Goal: Task Accomplishment & Management: Manage account settings

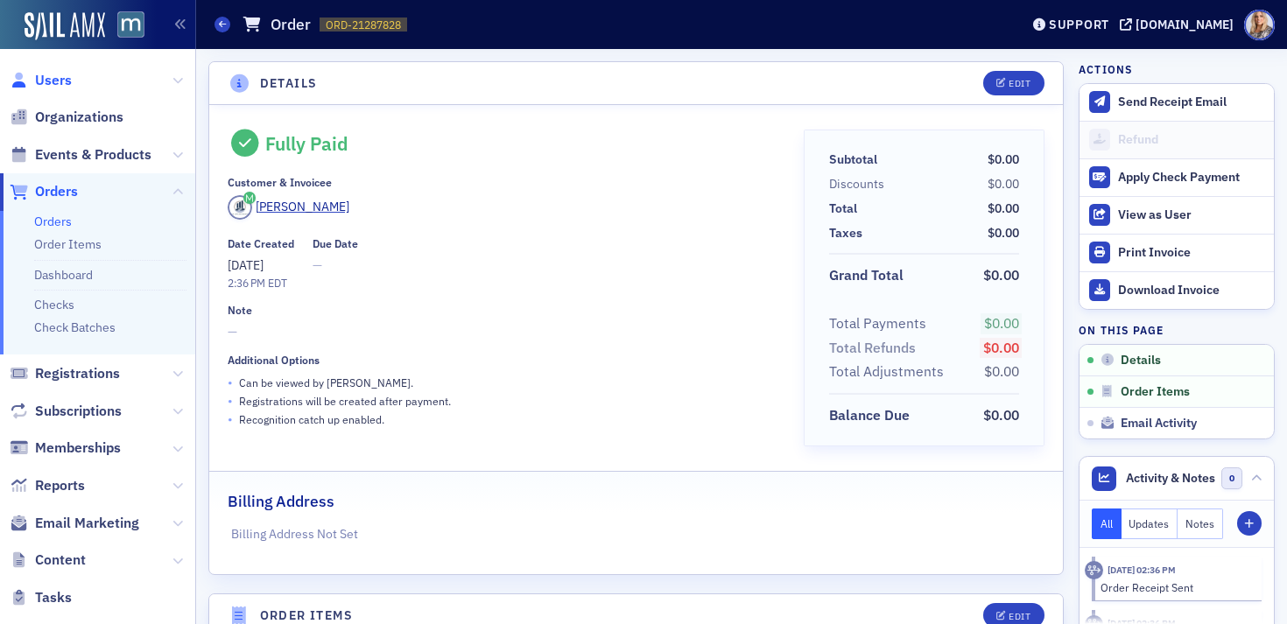
click at [60, 86] on span "Users" at bounding box center [53, 80] width 37 height 19
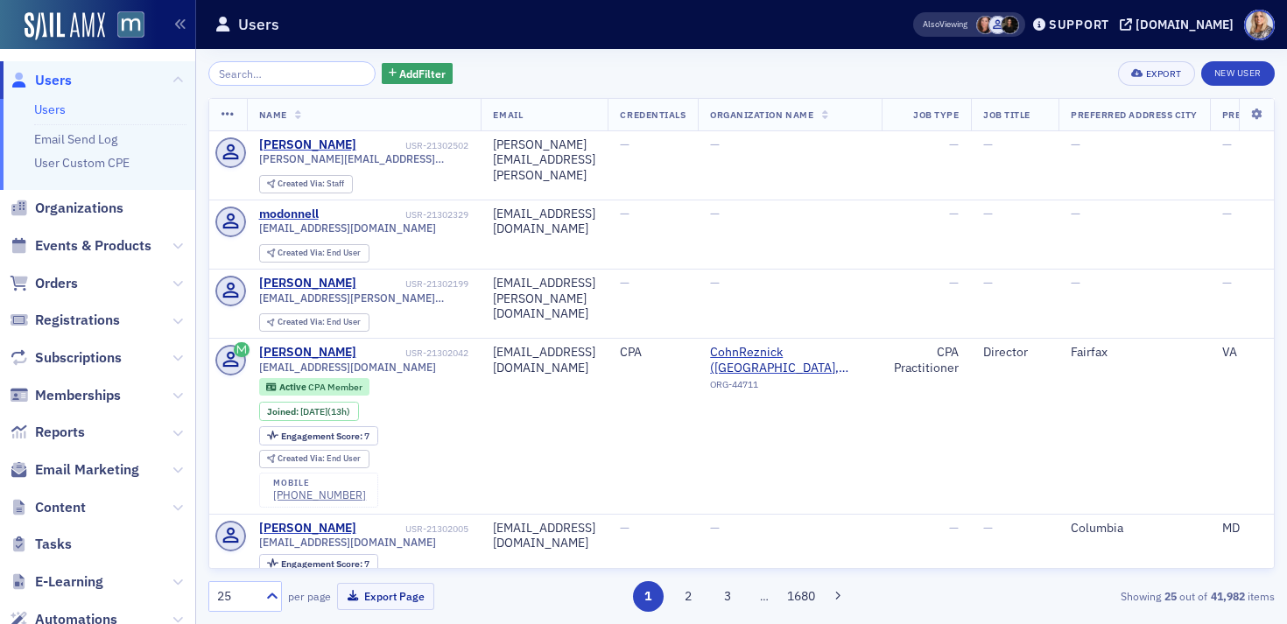
click at [44, 106] on link "Users" at bounding box center [50, 110] width 32 height 16
click at [290, 75] on input "search" at bounding box center [291, 73] width 167 height 25
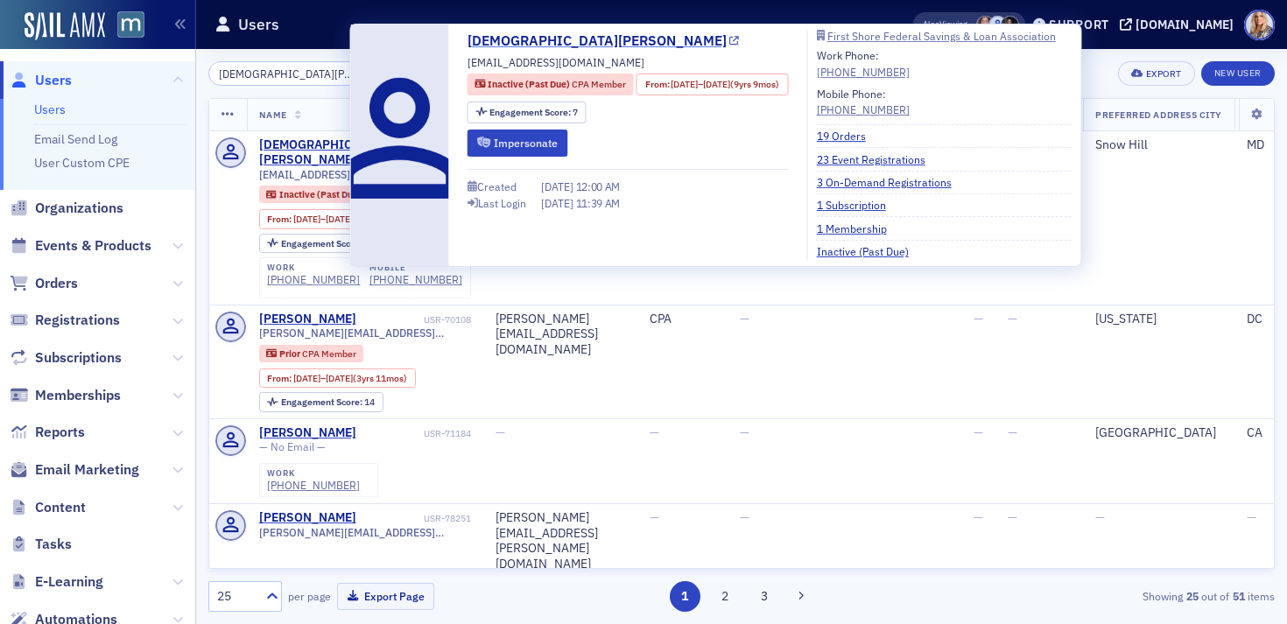
type input "[DEMOGRAPHIC_DATA][PERSON_NAME]"
click at [503, 40] on link "[DEMOGRAPHIC_DATA][PERSON_NAME]" at bounding box center [603, 41] width 272 height 21
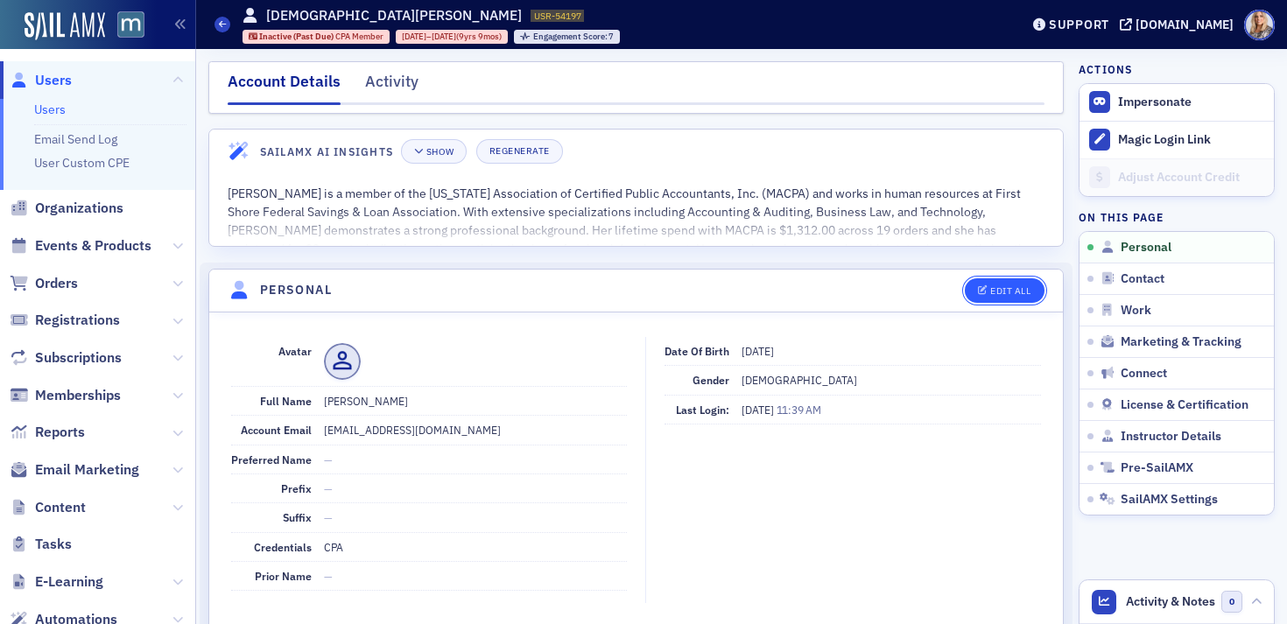
click at [987, 291] on icon "button" at bounding box center [983, 291] width 11 height 10
select select "US"
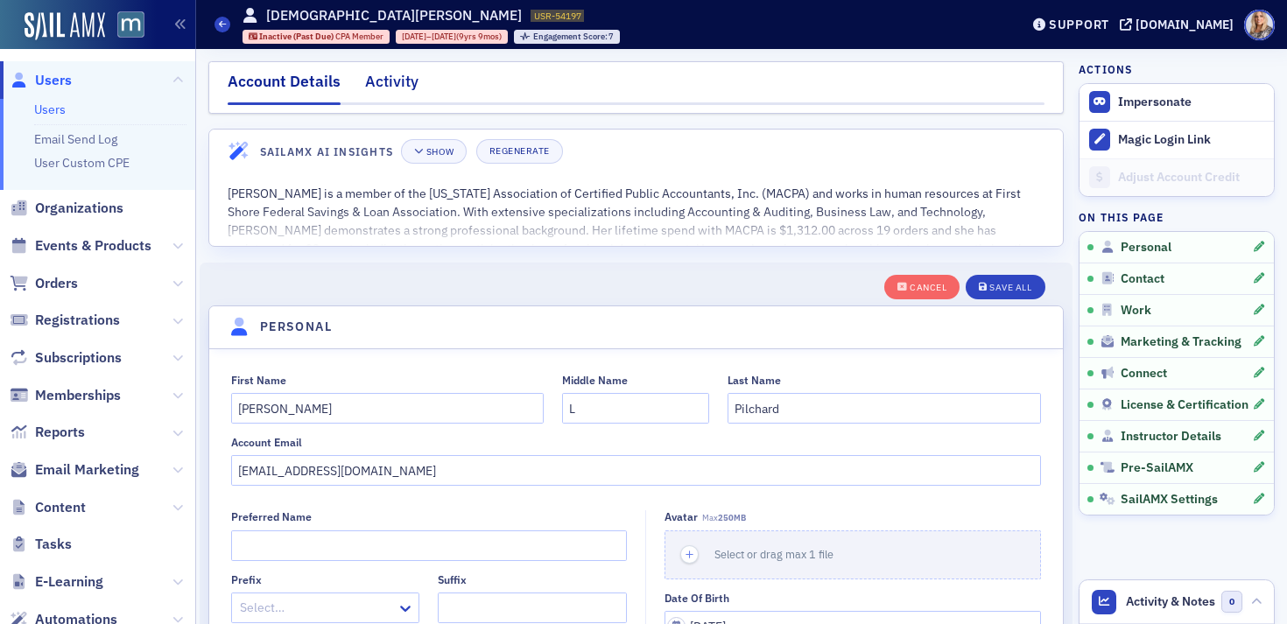
click at [402, 84] on div "Activity" at bounding box center [391, 86] width 53 height 32
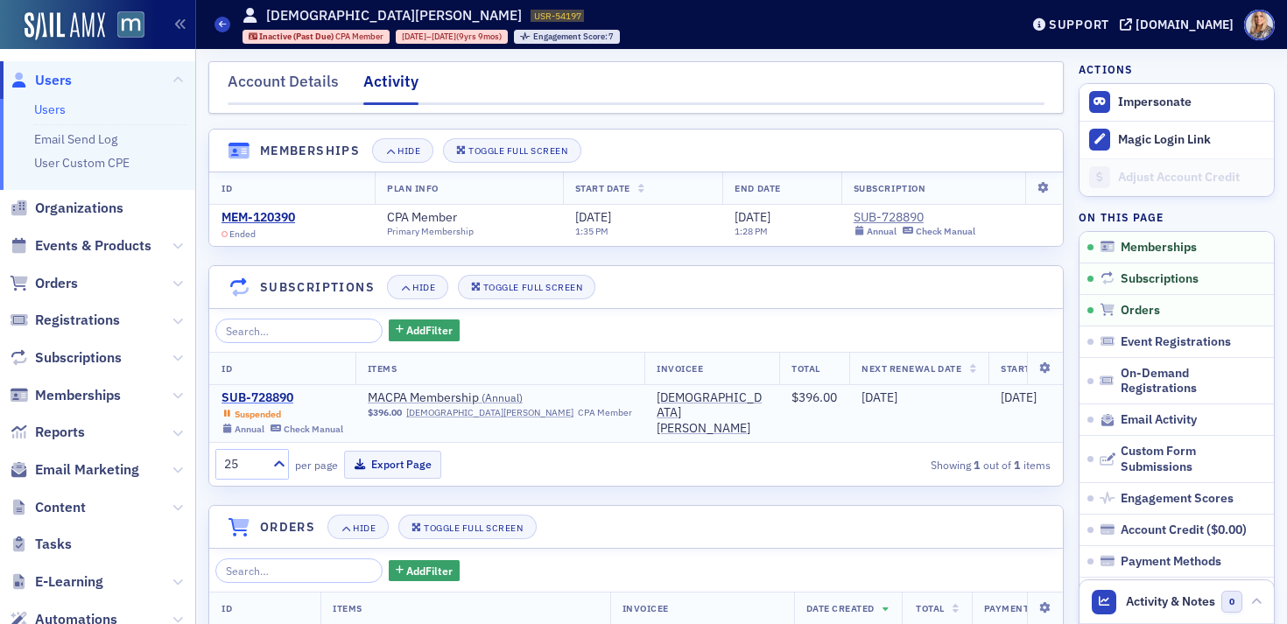
click at [278, 400] on div "SUB-728890" at bounding box center [282, 398] width 122 height 16
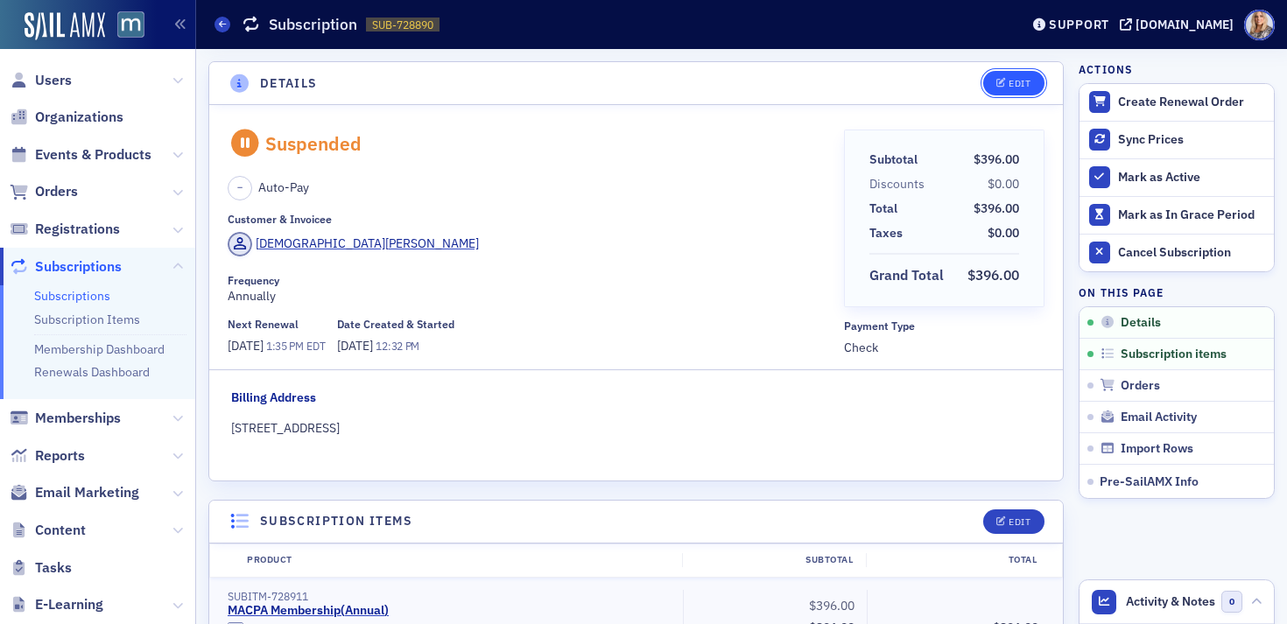
click at [998, 87] on icon "button" at bounding box center [1001, 84] width 11 height 10
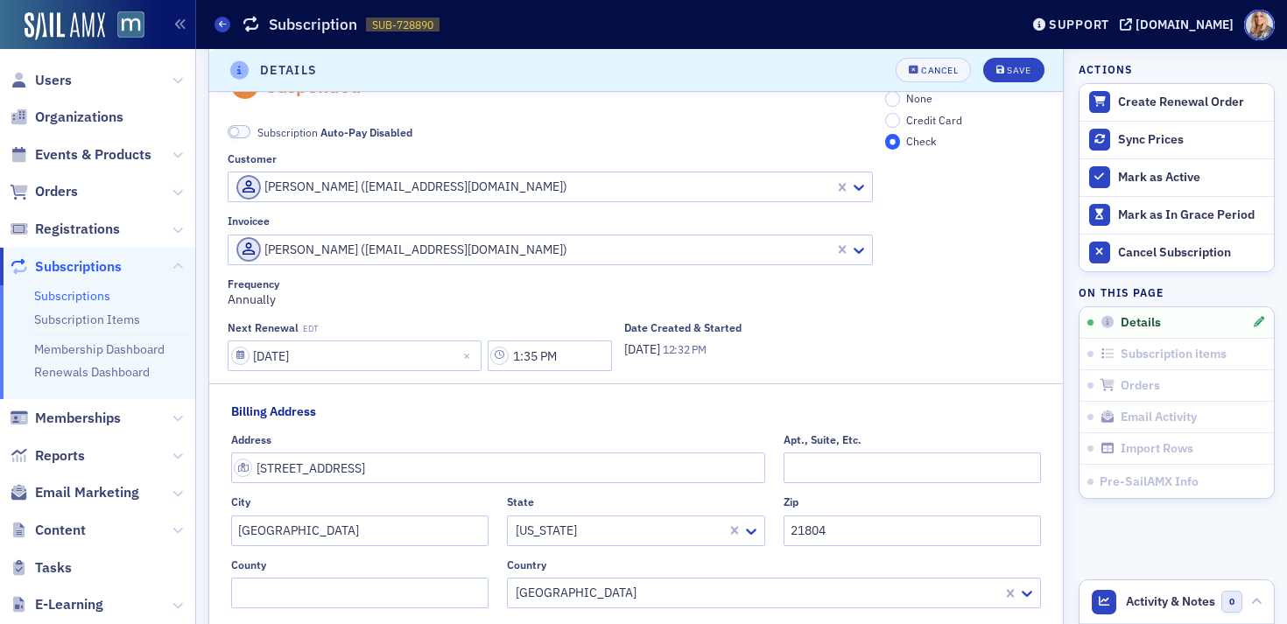
scroll to position [170, 0]
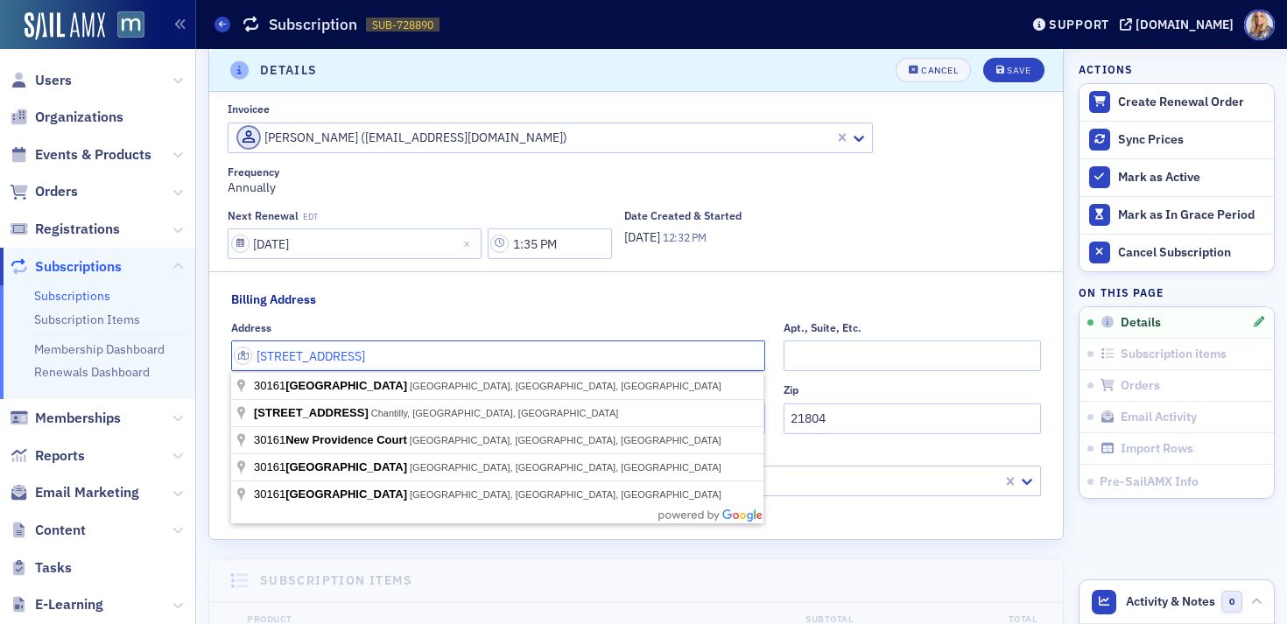
drag, startPoint x: 416, startPoint y: 360, endPoint x: 217, endPoint y: 359, distance: 198.7
click at [217, 359] on div "Billing Address Address 30161 Providence Drive Apt., Suite, Etc. City Salisbury…" at bounding box center [635, 400] width 853 height 218
paste input "852 Sirman"
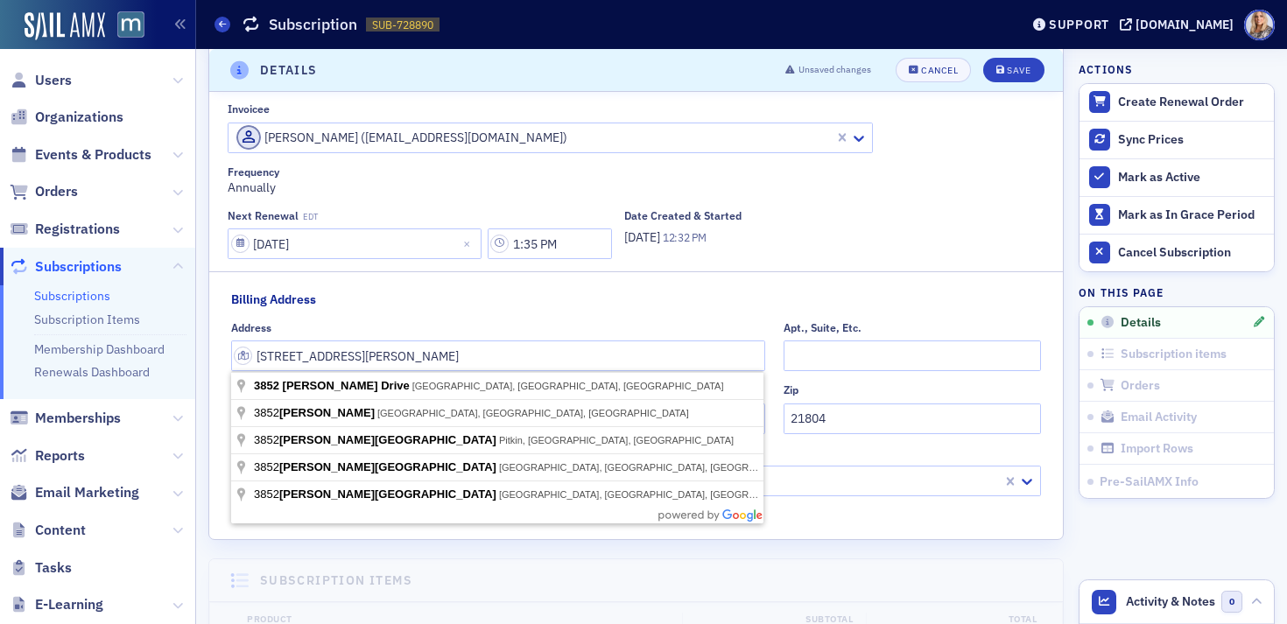
type input "3852 Sirman Dr"
type input "Snow Hill"
type input "21863"
type input "Worcester County"
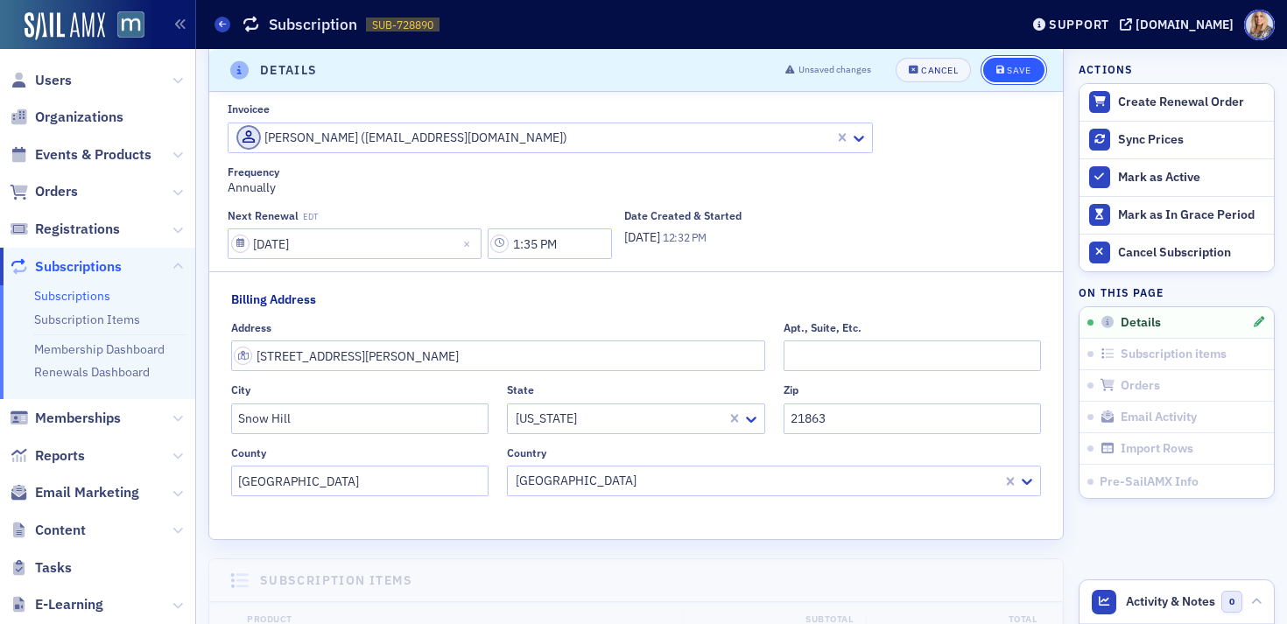
click at [1006, 74] on button "Save" at bounding box center [1013, 70] width 60 height 25
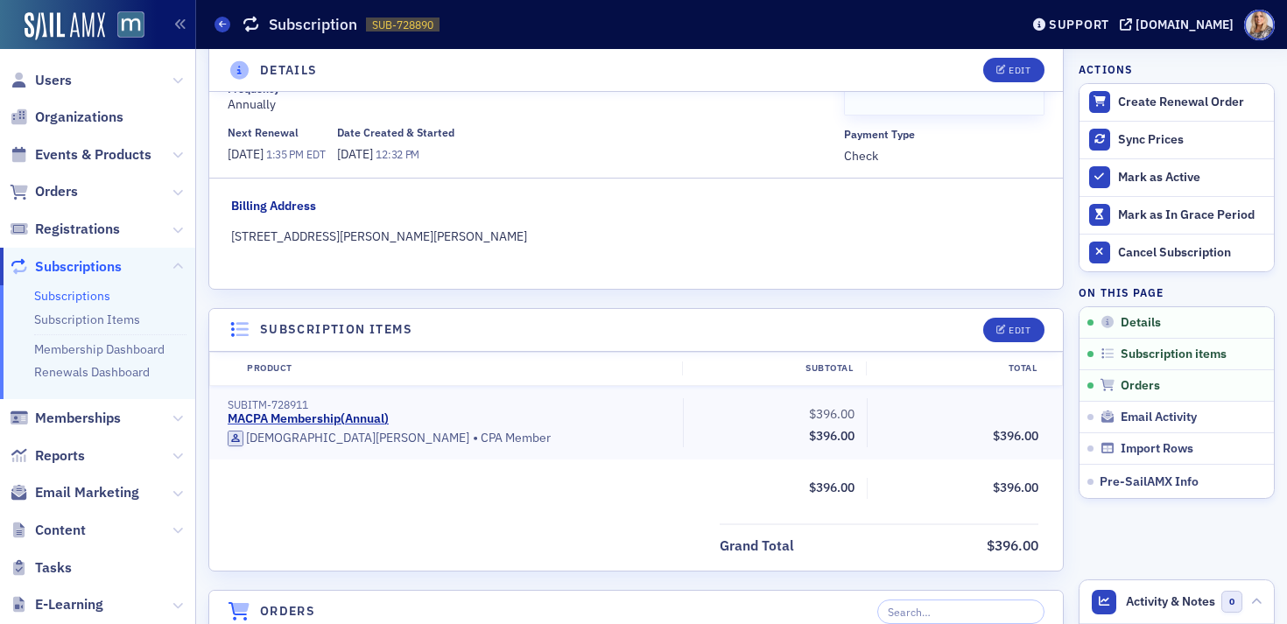
scroll to position [0, 0]
